Goal: Transaction & Acquisition: Purchase product/service

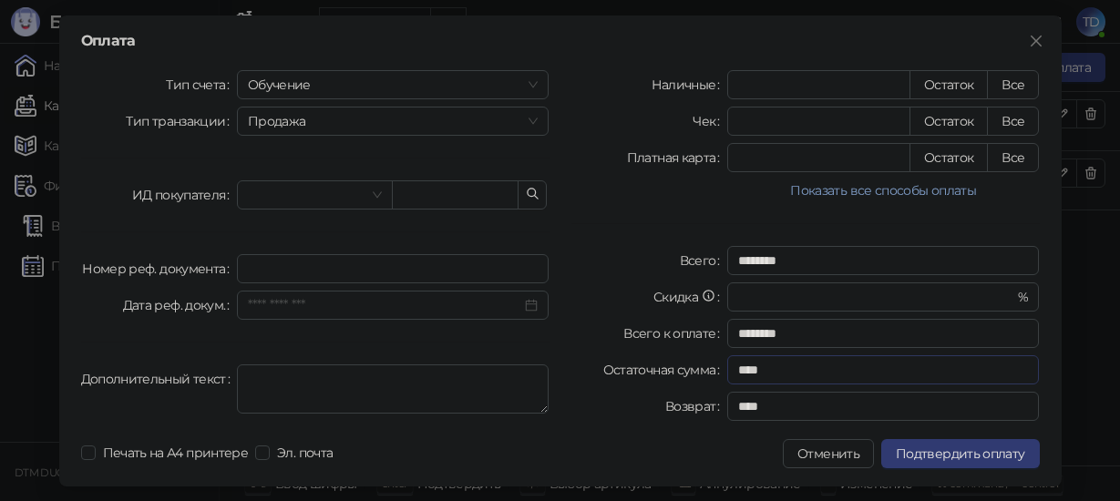
drag, startPoint x: 887, startPoint y: 196, endPoint x: 926, endPoint y: 458, distance: 264.5
click at [890, 180] on button "Показать все способы оплаты" at bounding box center [883, 191] width 313 height 22
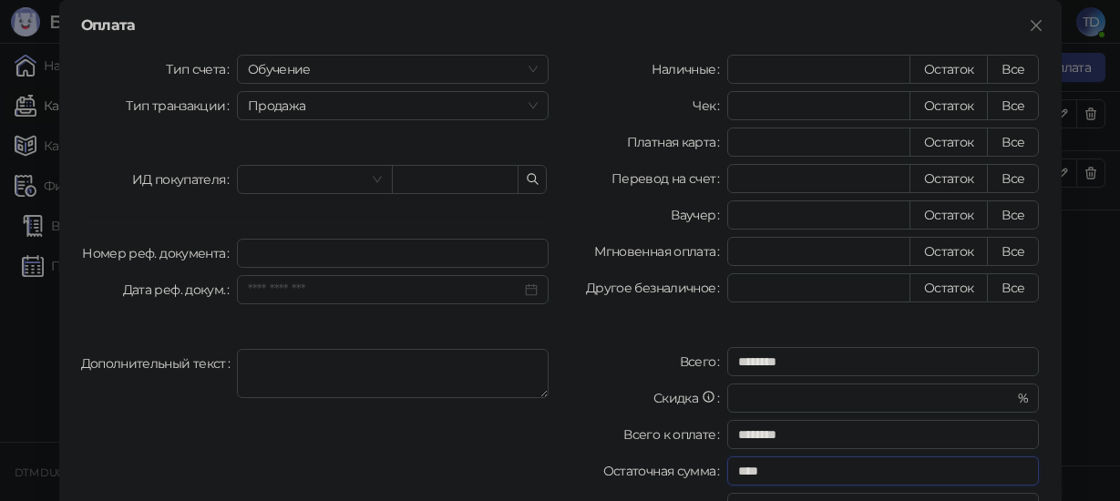
click at [926, 465] on input "****" at bounding box center [883, 471] width 313 height 29
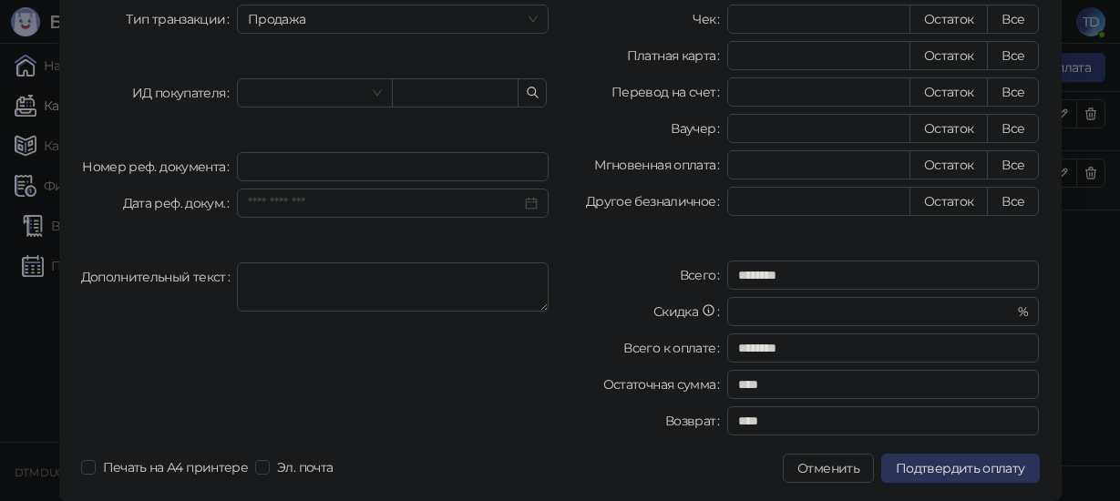
click at [912, 467] on span "Подтвердить оплату" at bounding box center [960, 468] width 129 height 16
click at [539, 473] on div at bounding box center [561, 468] width 443 height 29
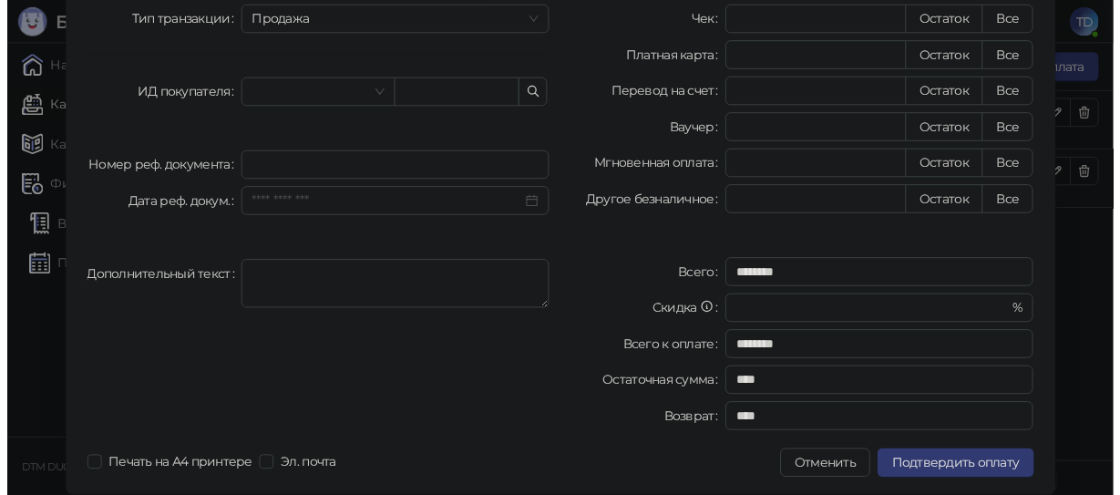
scroll to position [0, 0]
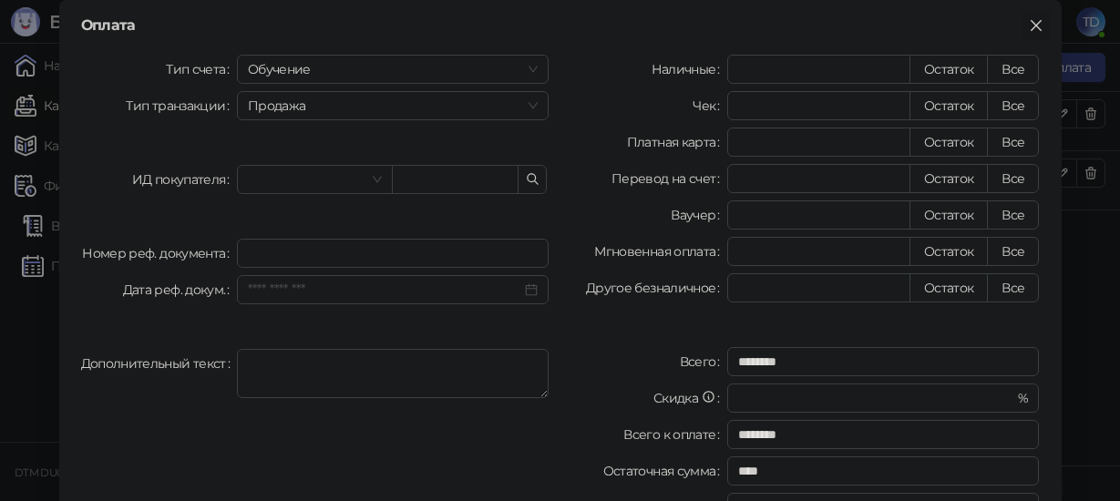
click at [1029, 19] on icon "close" at bounding box center [1036, 25] width 15 height 15
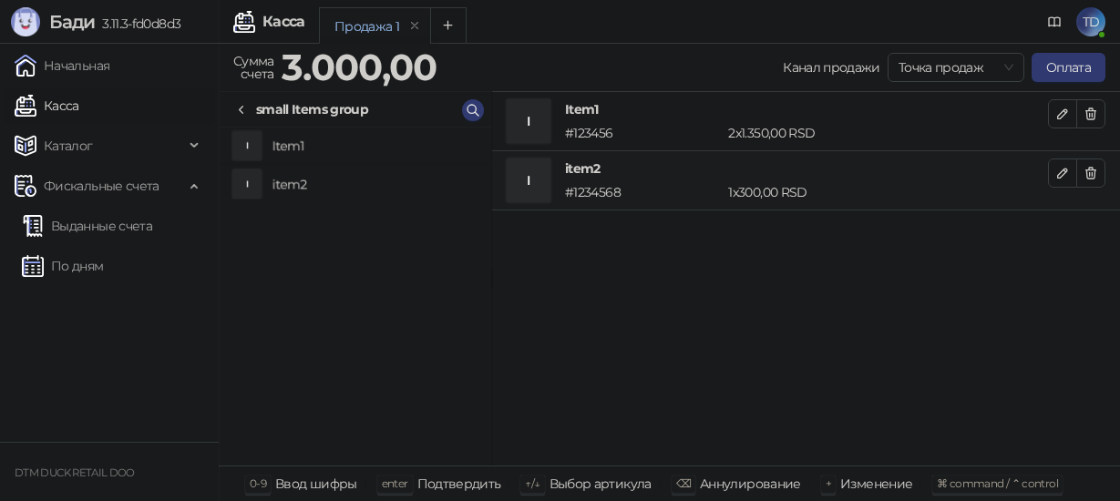
click at [1074, 19] on div "TD" at bounding box center [1069, 21] width 73 height 45
click at [1088, 15] on span "TD" at bounding box center [1090, 21] width 29 height 29
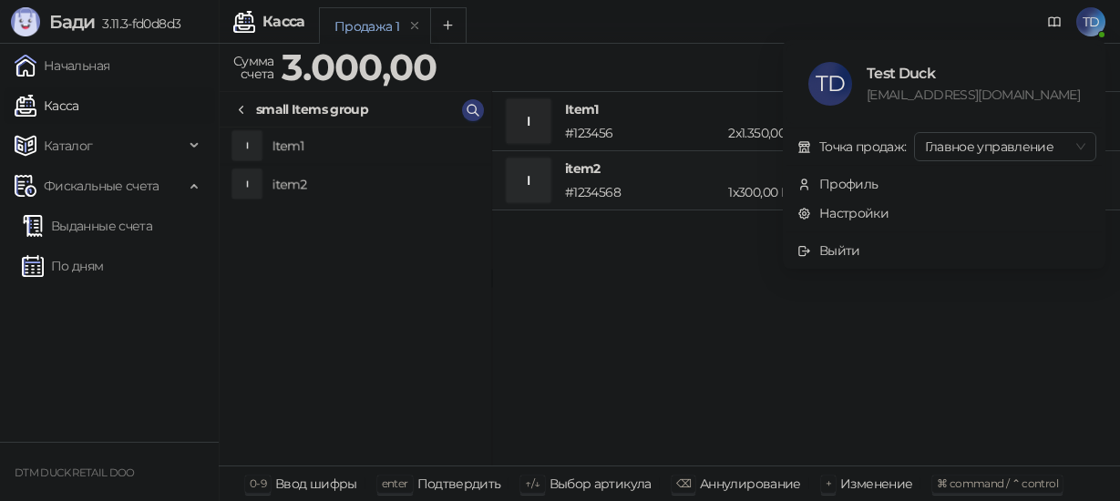
click at [900, 90] on div "info@duck.rs" at bounding box center [973, 95] width 213 height 20
click at [899, 64] on div "Test Duck" at bounding box center [973, 73] width 213 height 23
click at [861, 178] on div "Профиль" at bounding box center [848, 184] width 59 height 20
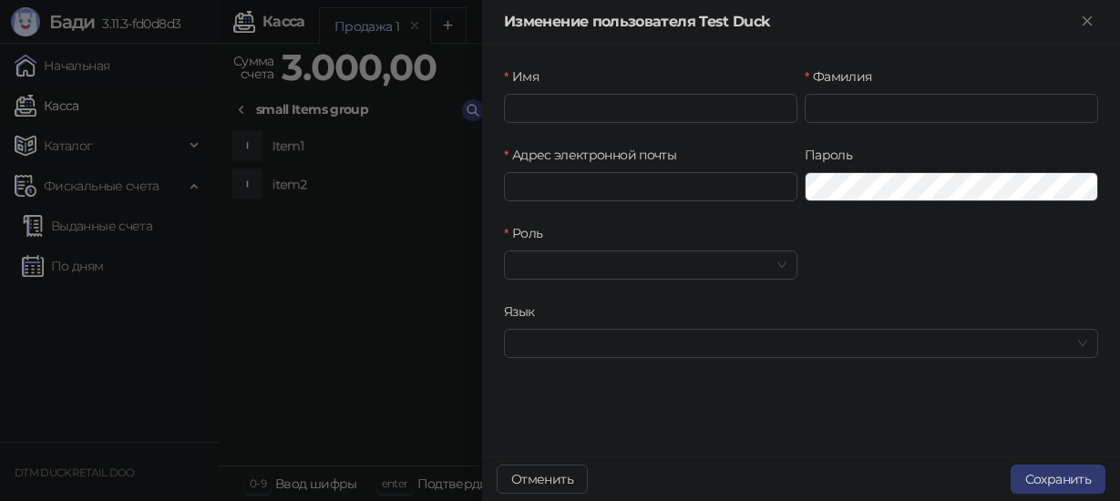
type input "**********"
click at [1084, 21] on icon "Закрыть" at bounding box center [1087, 21] width 16 height 16
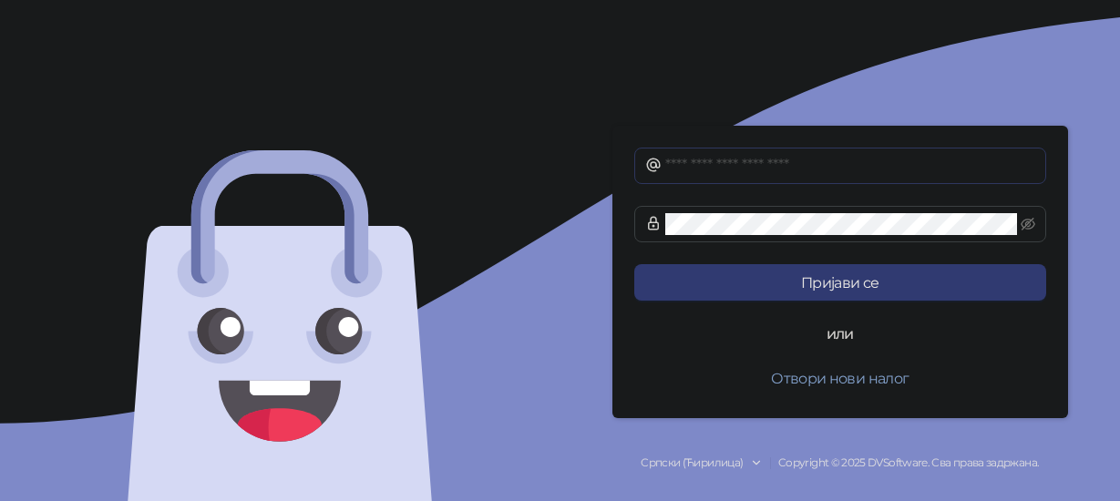
click at [760, 177] on span at bounding box center [840, 166] width 412 height 36
click at [746, 167] on input "text" at bounding box center [850, 166] width 370 height 22
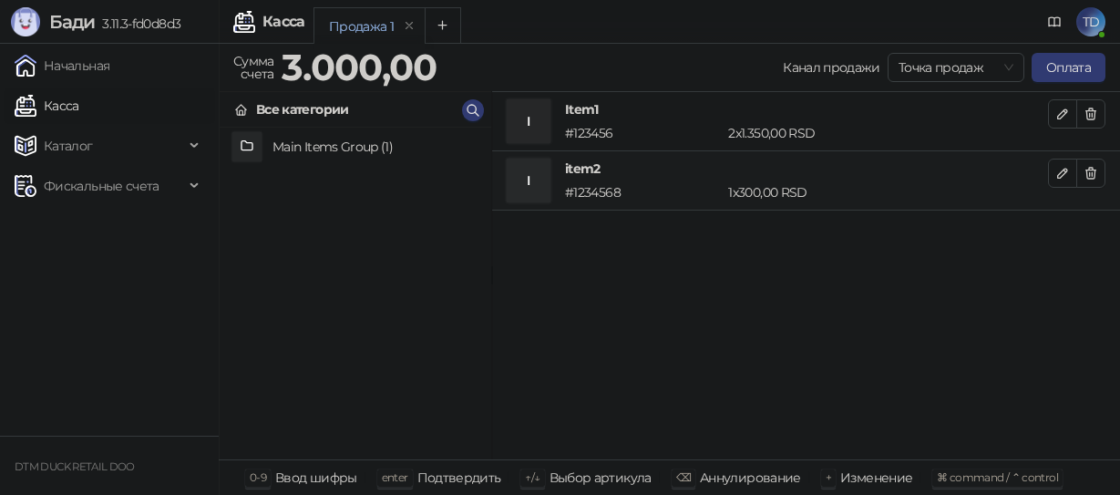
click at [679, 314] on div "I Item1 # 123456 2 x 1.350,00 RSD 2.700,00 RSD I item2 # 1234568 1 x 300,00 RSD…" at bounding box center [806, 276] width 628 height 368
click at [1090, 23] on span "TD" at bounding box center [1090, 21] width 29 height 29
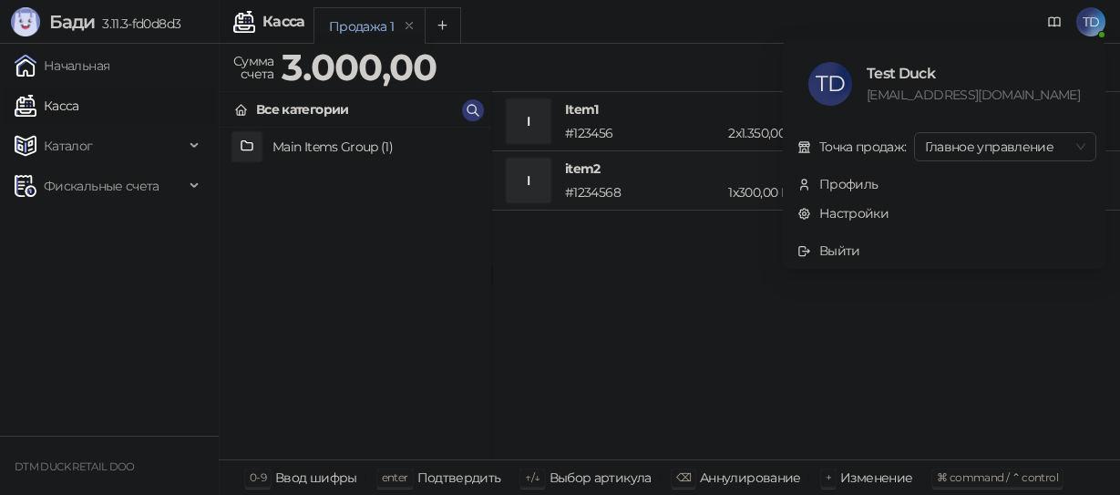
click at [1096, 15] on span "TD" at bounding box center [1090, 21] width 29 height 29
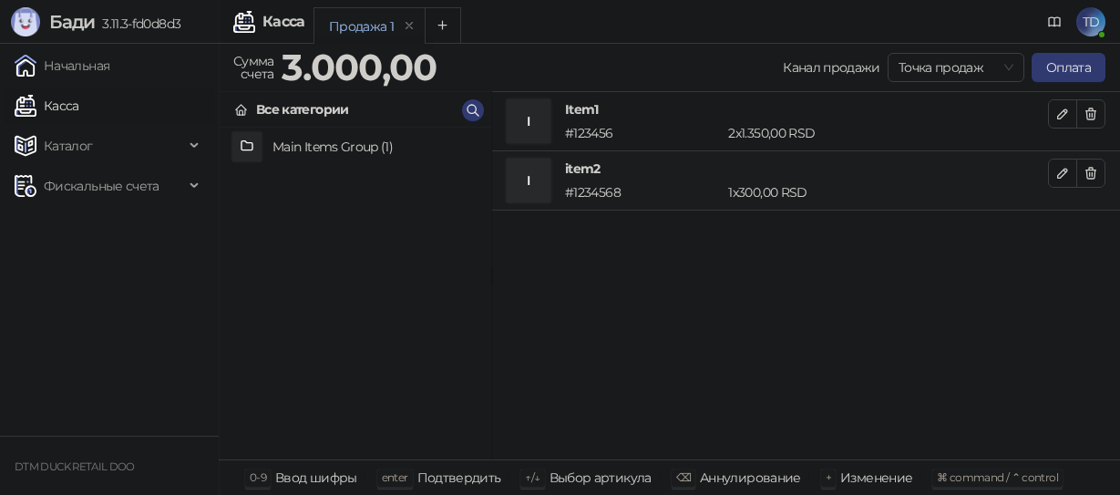
click at [436, 275] on div "Main Items Group (1)" at bounding box center [356, 294] width 272 height 332
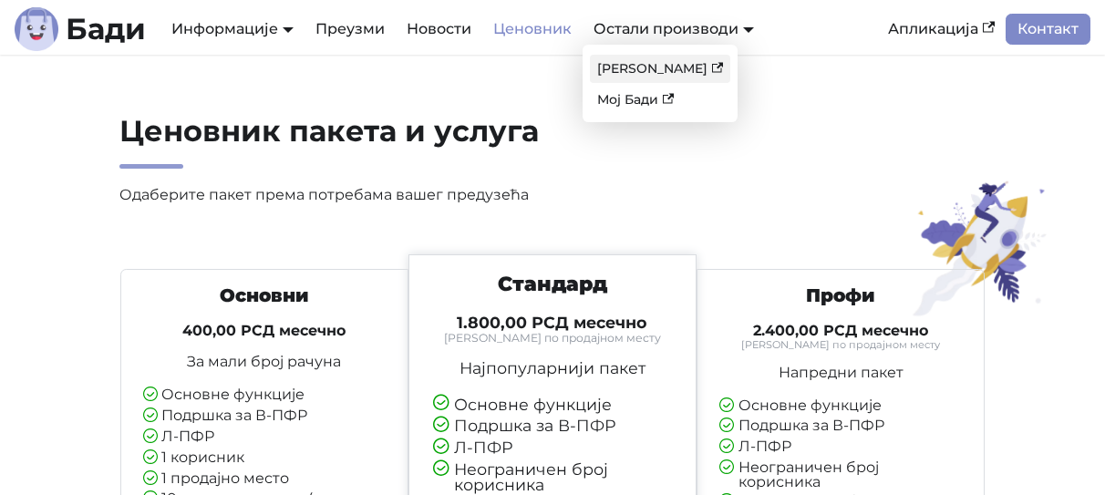
click at [655, 63] on link "[PERSON_NAME]" at bounding box center [660, 69] width 140 height 28
